Goal: Navigation & Orientation: Go to known website

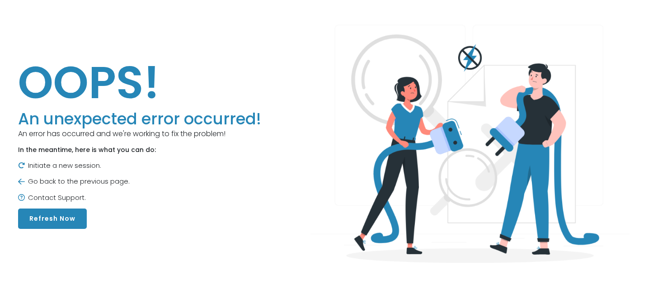
click at [67, 216] on button "Refresh Now" at bounding box center [52, 218] width 69 height 20
